Goal: Navigation & Orientation: Find specific page/section

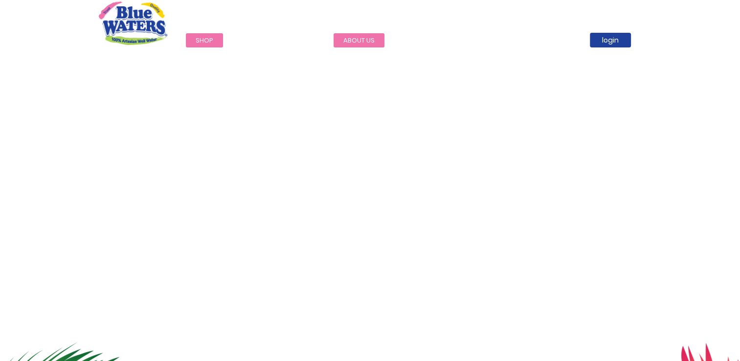
click at [354, 34] on link "about us" at bounding box center [358, 40] width 51 height 14
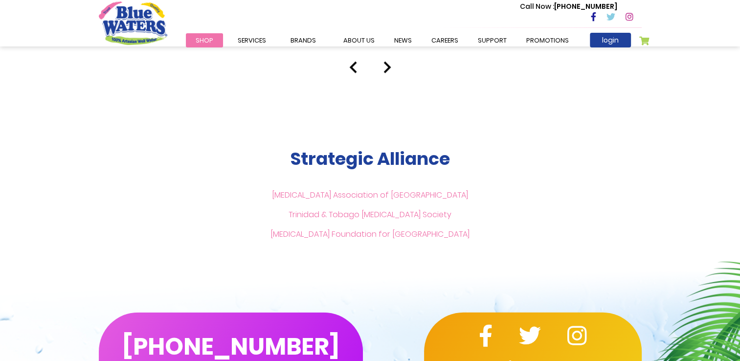
scroll to position [2397, 0]
